Goal: Task Accomplishment & Management: Use online tool/utility

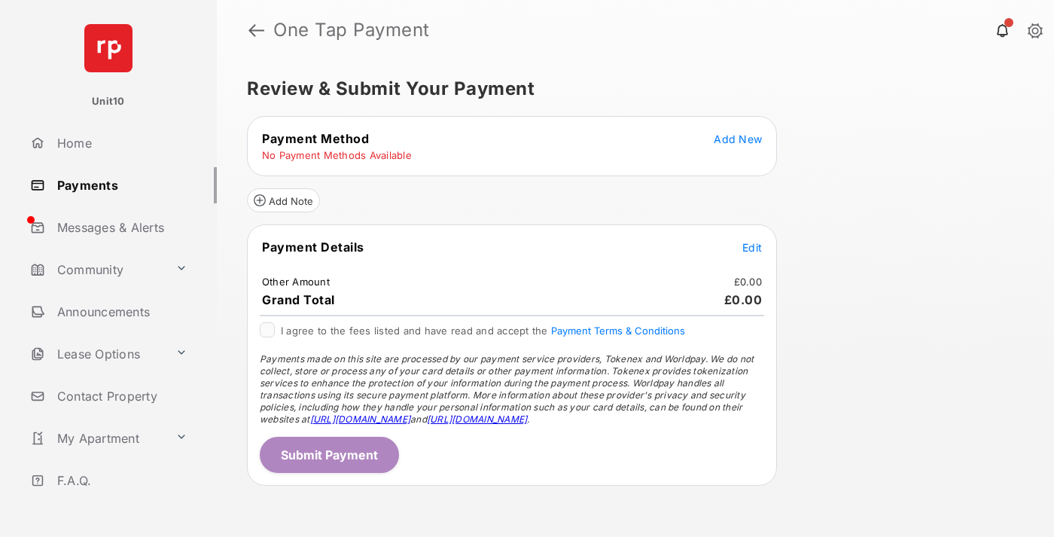
click at [737, 138] on span "Add New" at bounding box center [737, 138] width 48 height 13
